Goal: Task Accomplishment & Management: Complete application form

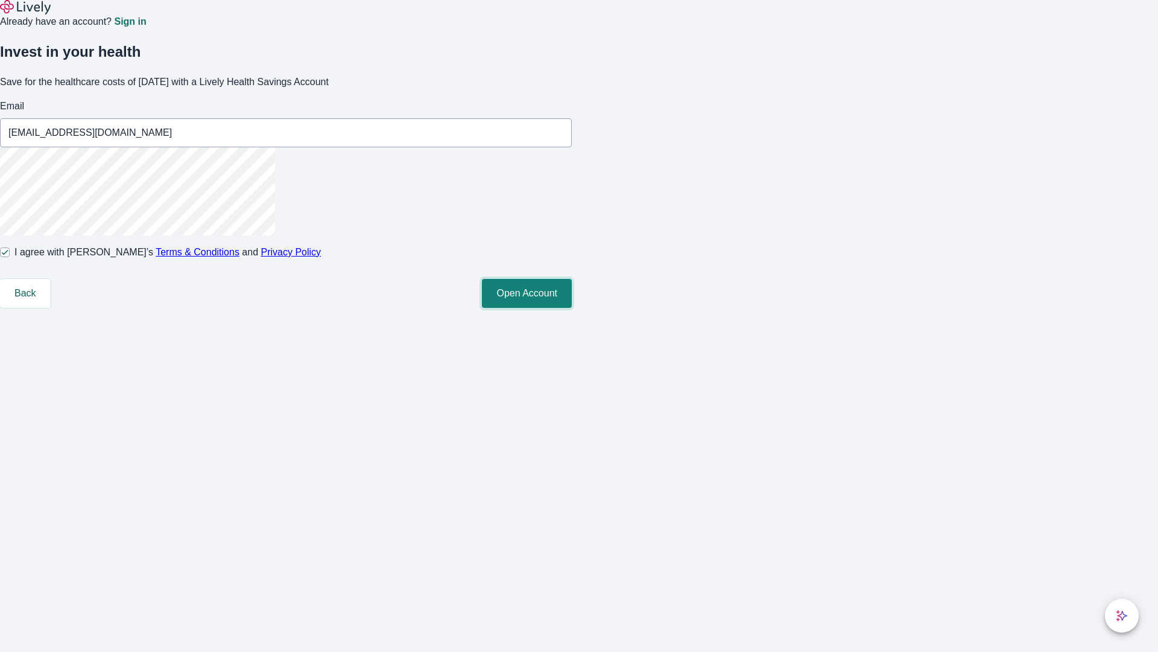
click at [572, 308] on button "Open Account" at bounding box center [527, 293] width 90 height 29
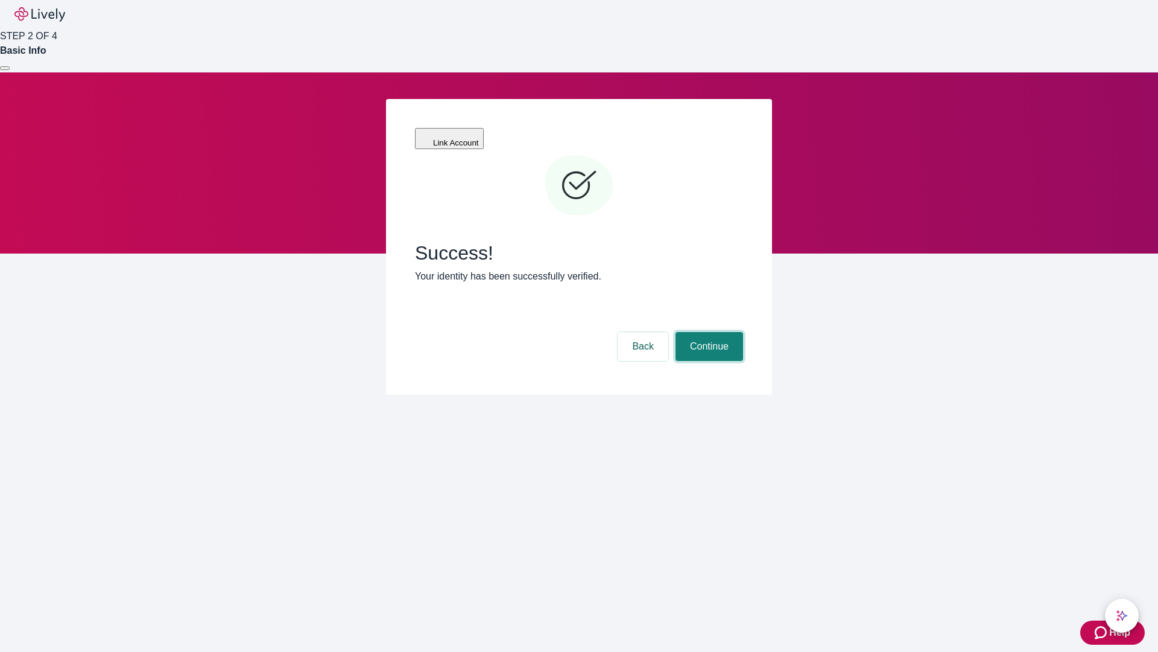
click at [708, 332] on button "Continue" at bounding box center [710, 346] width 68 height 29
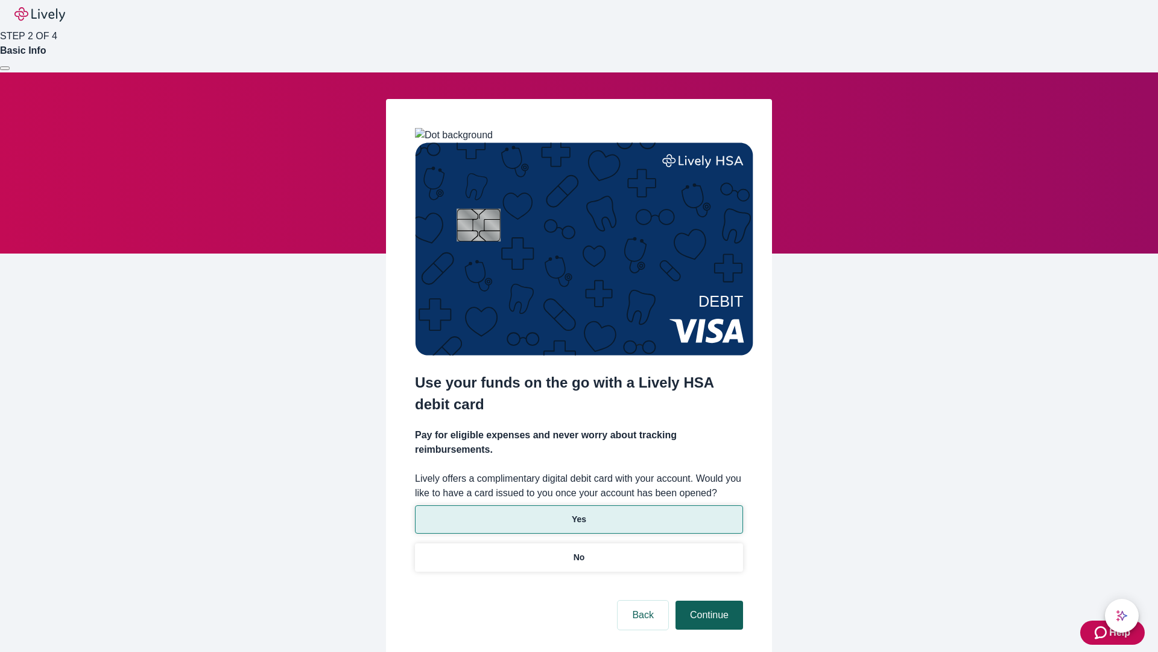
click at [579, 513] on p "Yes" at bounding box center [579, 519] width 14 height 13
click at [708, 600] on button "Continue" at bounding box center [710, 614] width 68 height 29
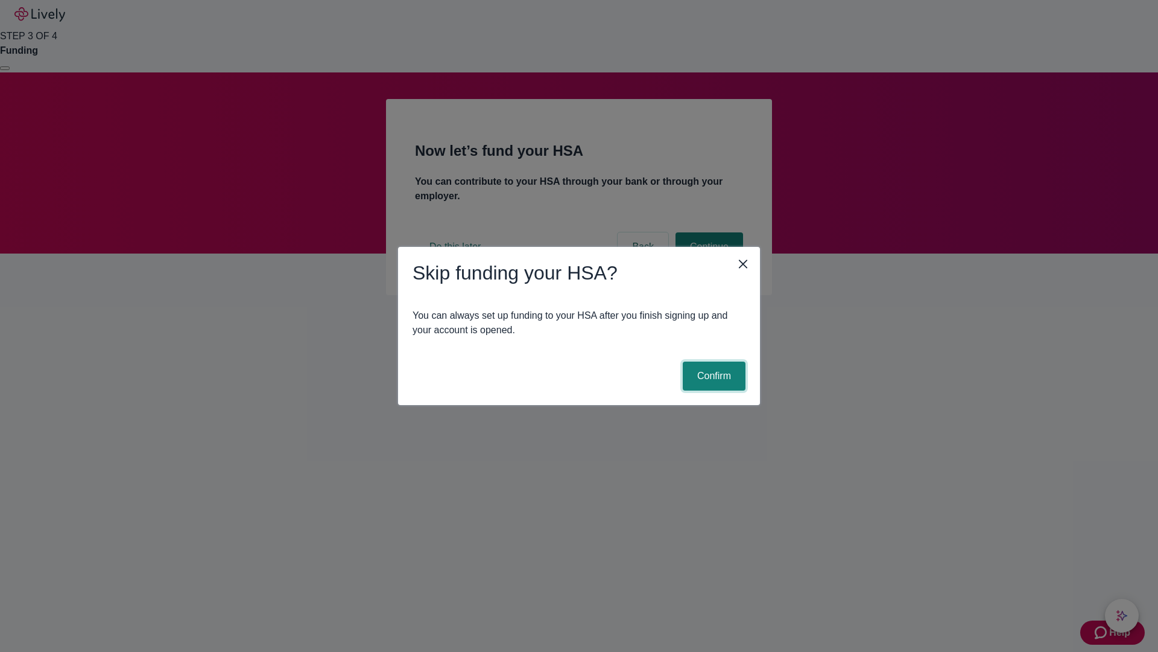
click at [713, 376] on button "Confirm" at bounding box center [714, 375] width 63 height 29
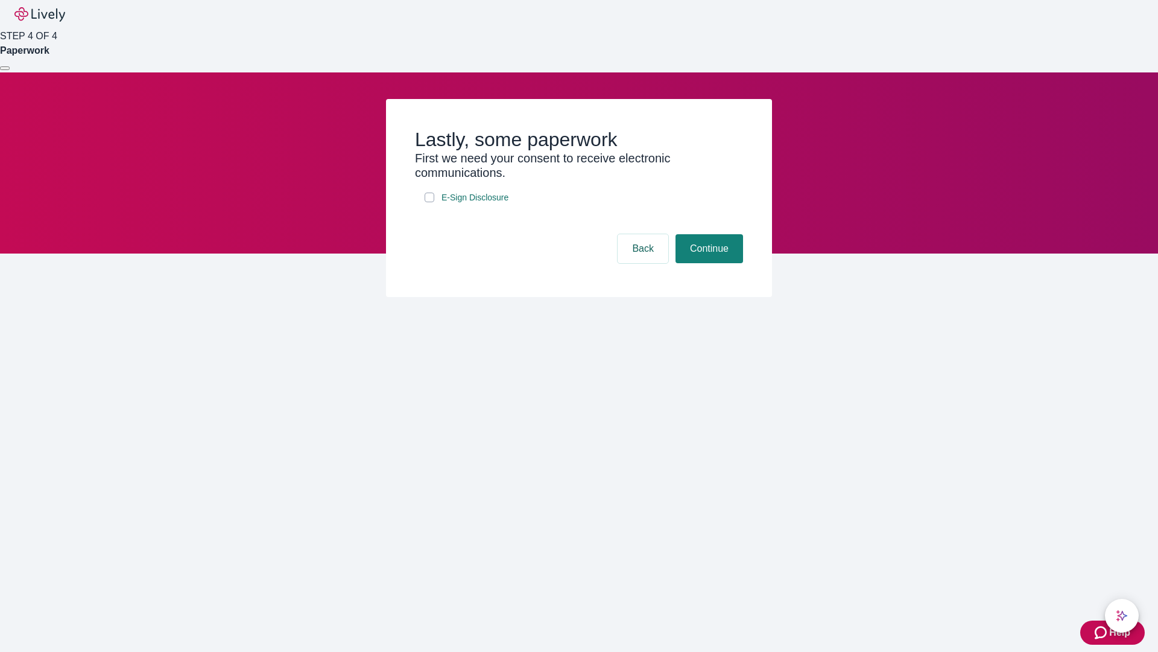
click at [430, 202] on input "E-Sign Disclosure" at bounding box center [430, 197] width 10 height 10
checkbox input "true"
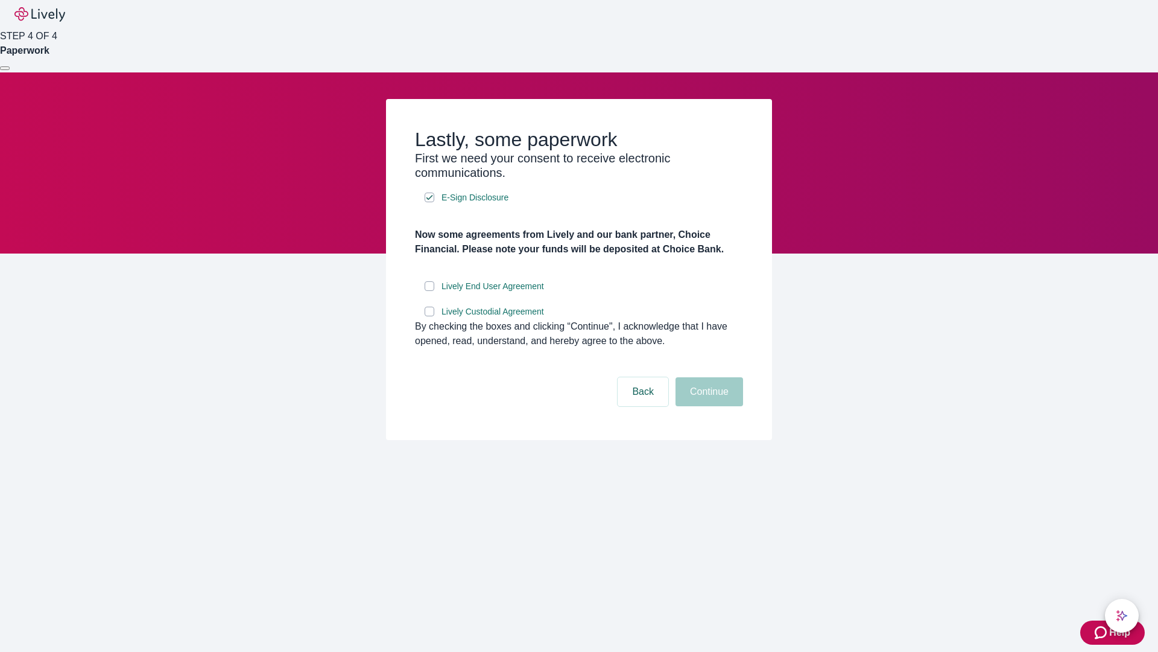
click at [430, 291] on input "Lively End User Agreement" at bounding box center [430, 286] width 10 height 10
checkbox input "true"
click at [430, 316] on input "Lively Custodial Agreement" at bounding box center [430, 311] width 10 height 10
checkbox input "true"
click at [708, 406] on button "Continue" at bounding box center [710, 391] width 68 height 29
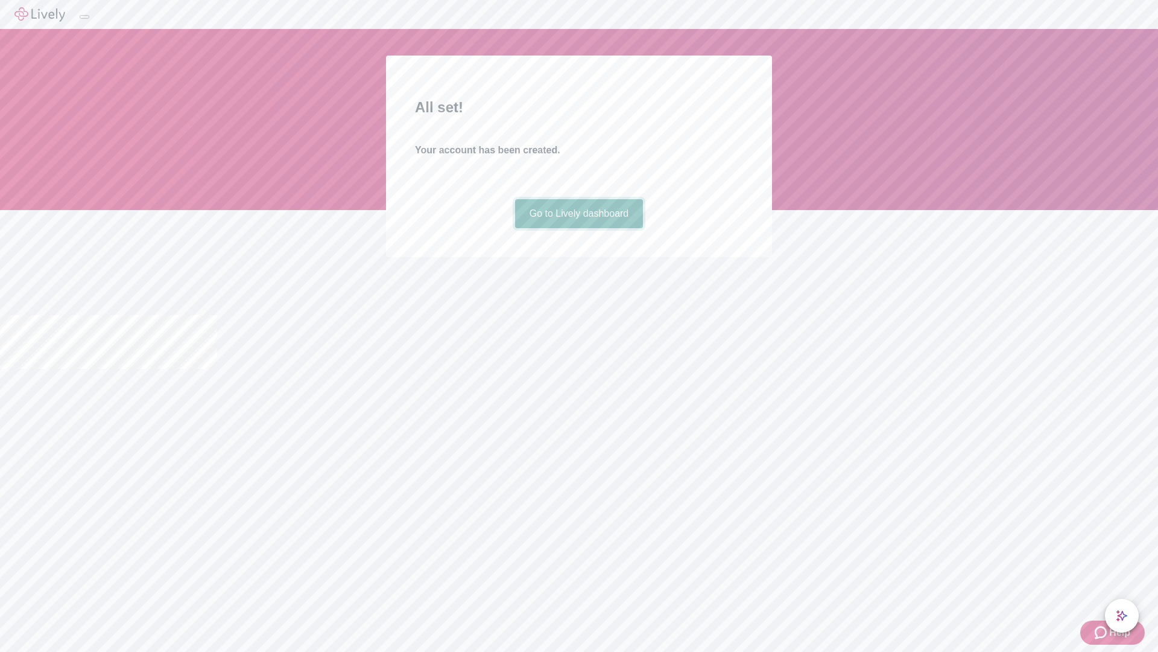
click at [579, 228] on link "Go to Lively dashboard" at bounding box center [579, 213] width 129 height 29
